Goal: Information Seeking & Learning: Learn about a topic

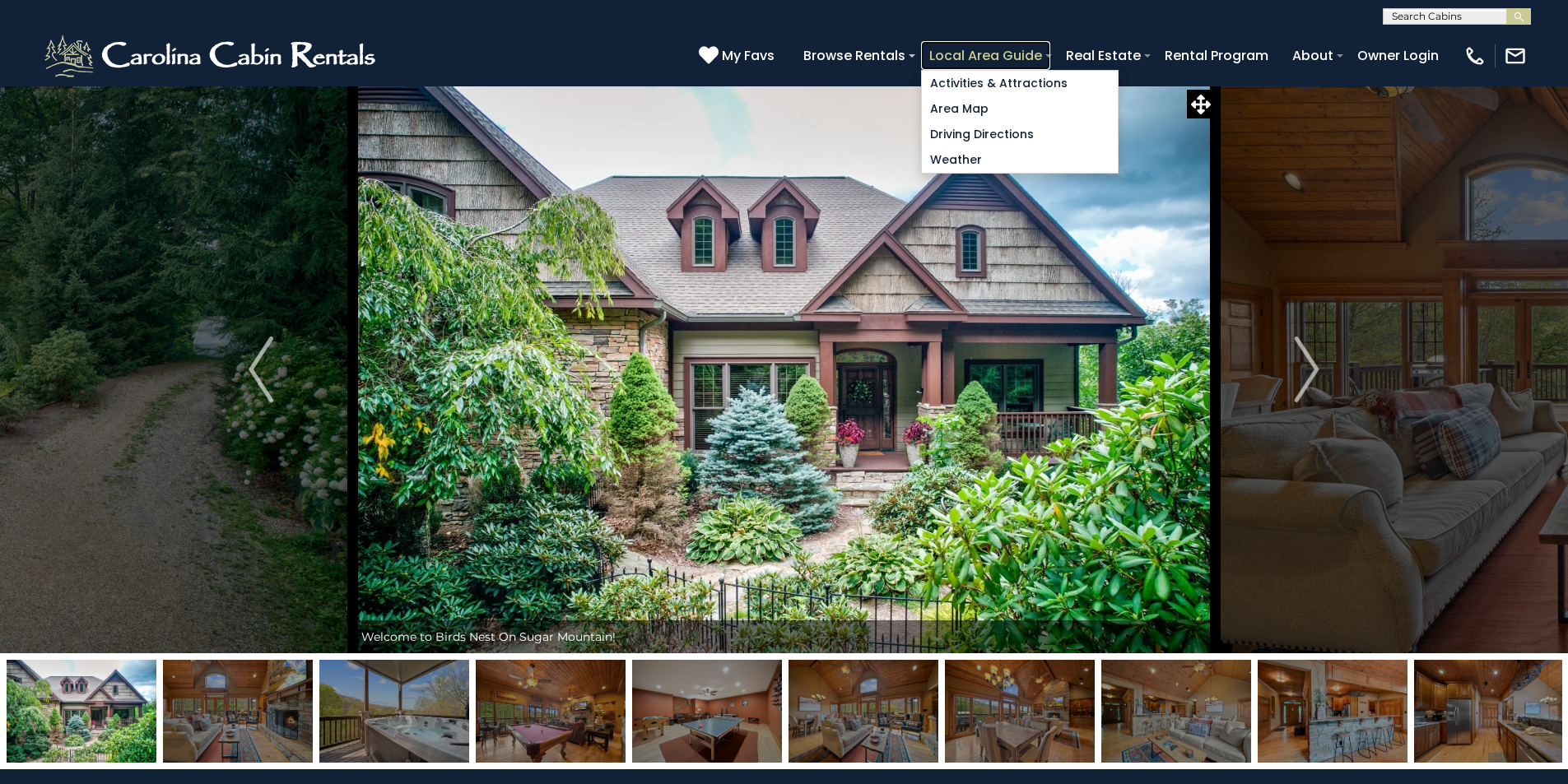
click at [1050, 46] on link "Local Area Guide" at bounding box center [985, 55] width 129 height 28
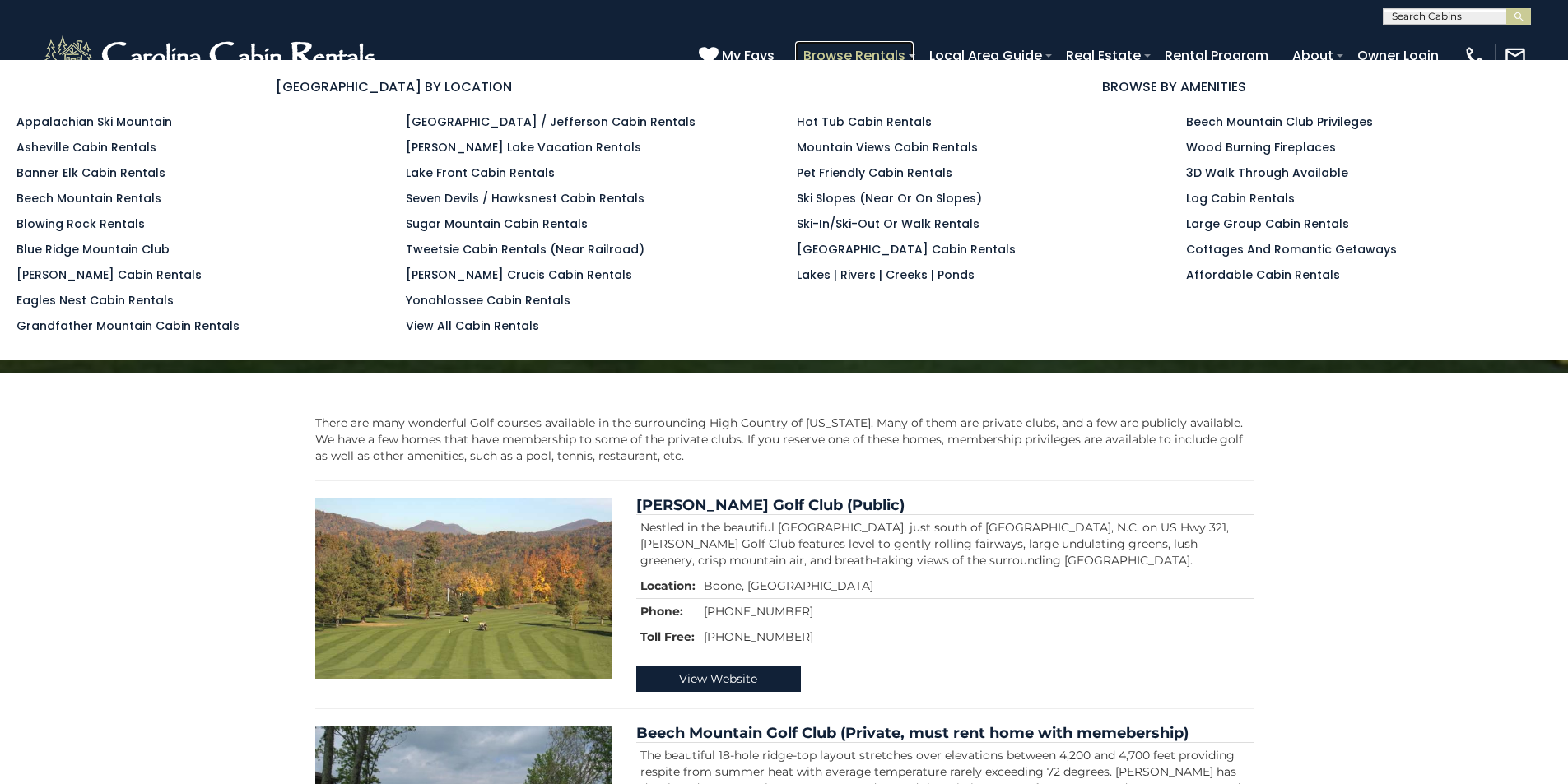
click at [914, 49] on link "Browse Rentals" at bounding box center [854, 55] width 118 height 28
